Goal: Information Seeking & Learning: Learn about a topic

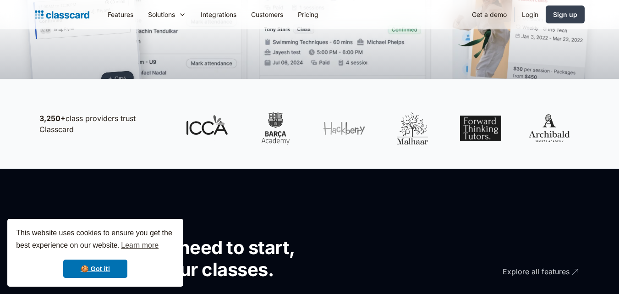
scroll to position [458, 0]
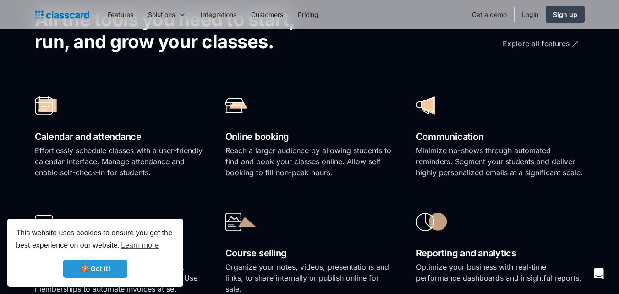
click at [104, 266] on link "🍪 Got it!" at bounding box center [95, 268] width 64 height 18
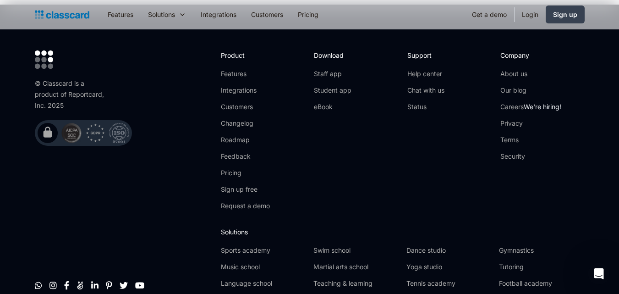
scroll to position [3092, 0]
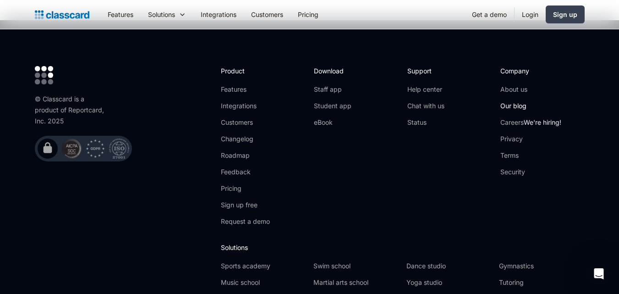
click at [502, 101] on link "Our blog" at bounding box center [530, 105] width 61 height 9
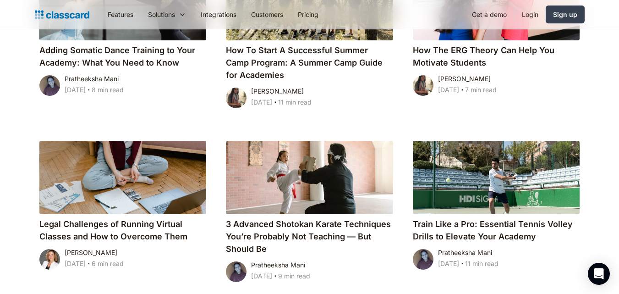
scroll to position [824, 0]
